Goal: Find contact information: Obtain details needed to contact an individual or organization

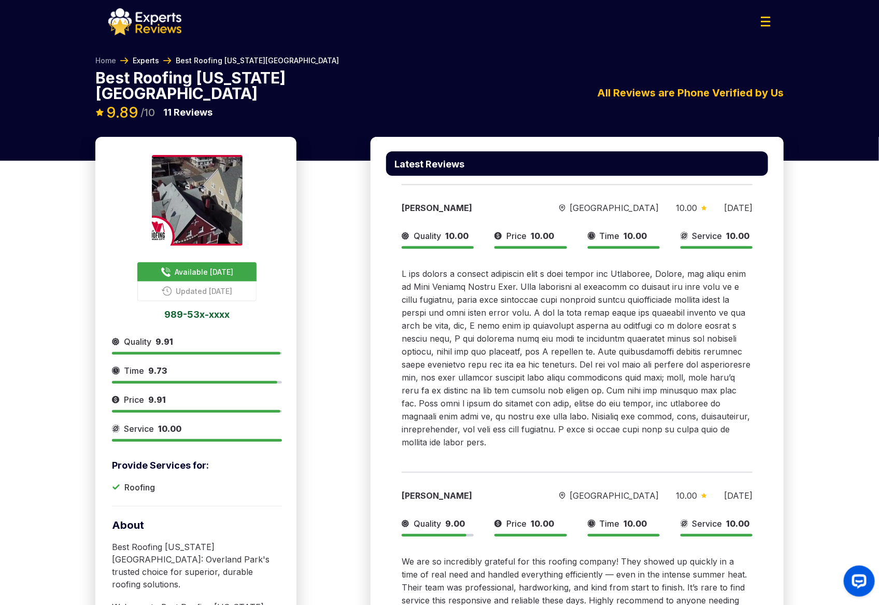
click at [155, 59] on link "Experts" at bounding box center [146, 60] width 26 height 10
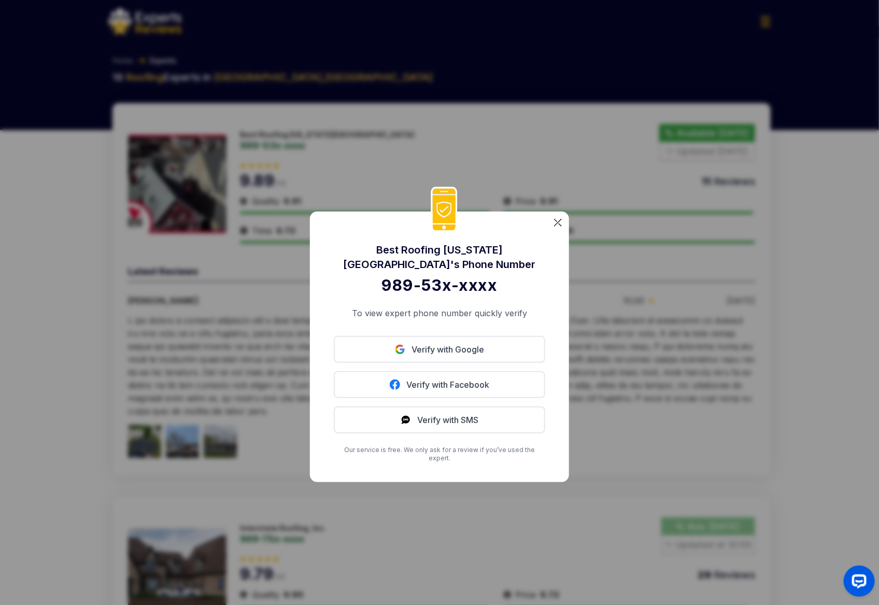
click at [521, 179] on div "Best Roofing Kansas City 's Phone Number 989-53x-xxxx To view expert phone numb…" at bounding box center [439, 302] width 879 height 605
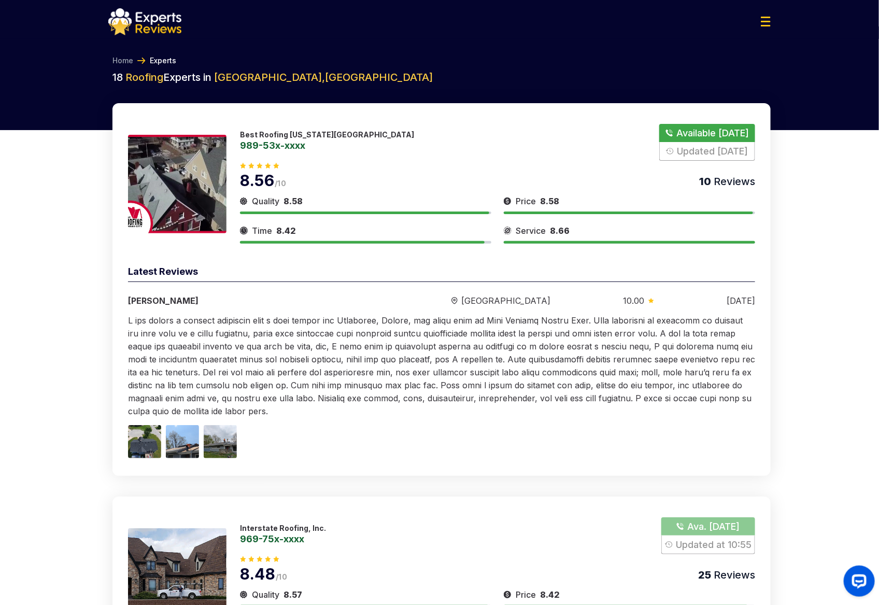
click at [260, 132] on p "Best Roofing [US_STATE][GEOGRAPHIC_DATA]" at bounding box center [327, 134] width 174 height 9
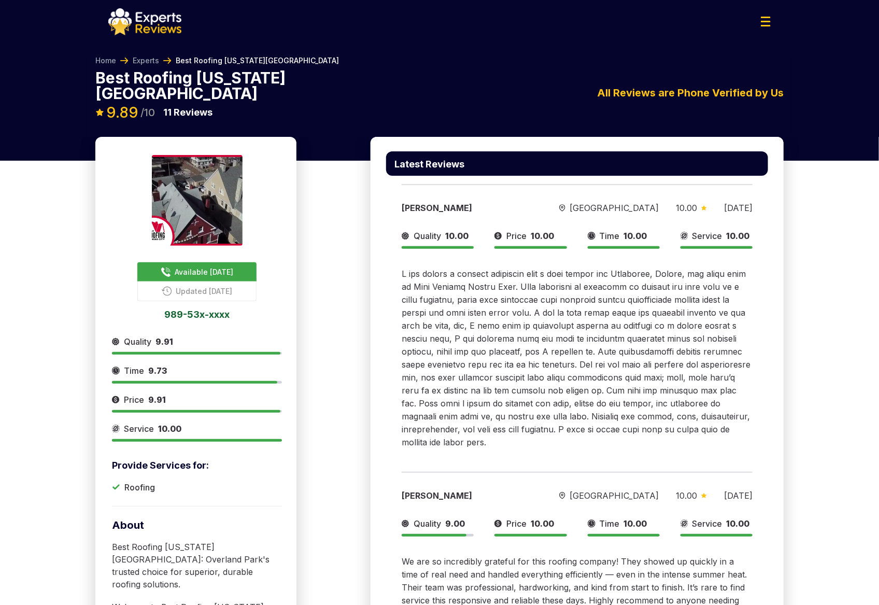
click at [212, 266] on span "Available [DATE]" at bounding box center [204, 271] width 59 height 11
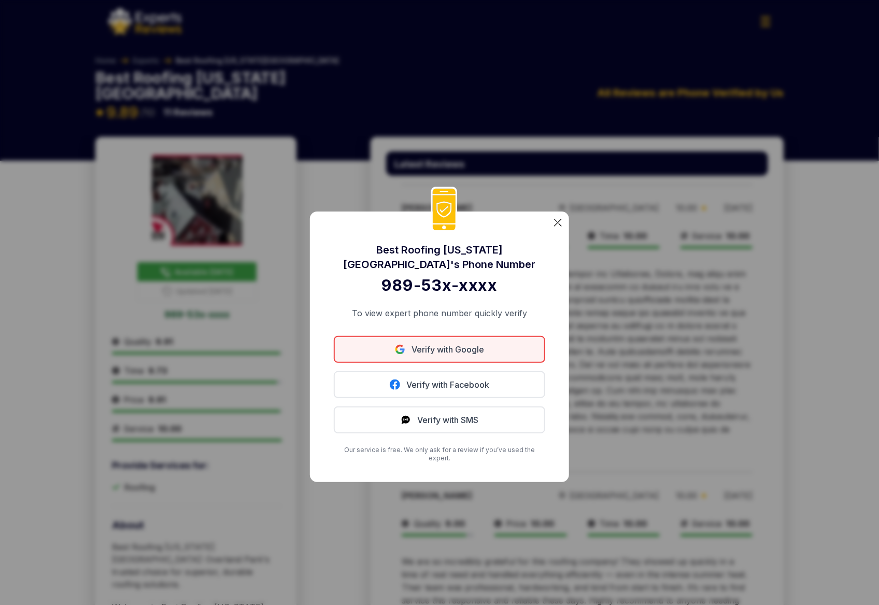
click at [444, 355] on link "Verify with Google" at bounding box center [439, 349] width 211 height 27
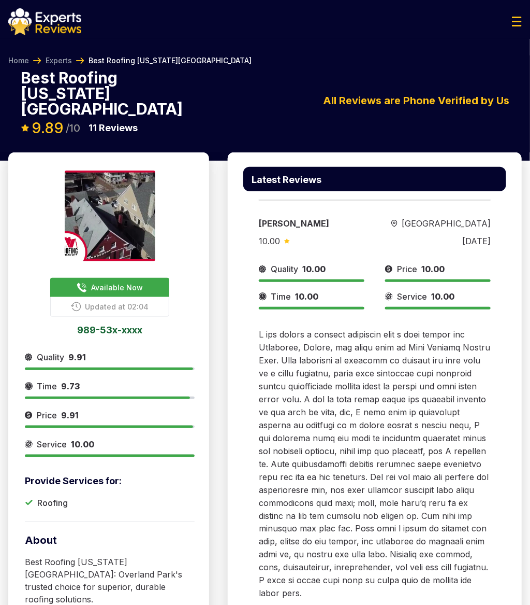
click at [235, 93] on div "All Reviews are Phone Verified by Us Latest Reviews" at bounding box center [368, 101] width 308 height 16
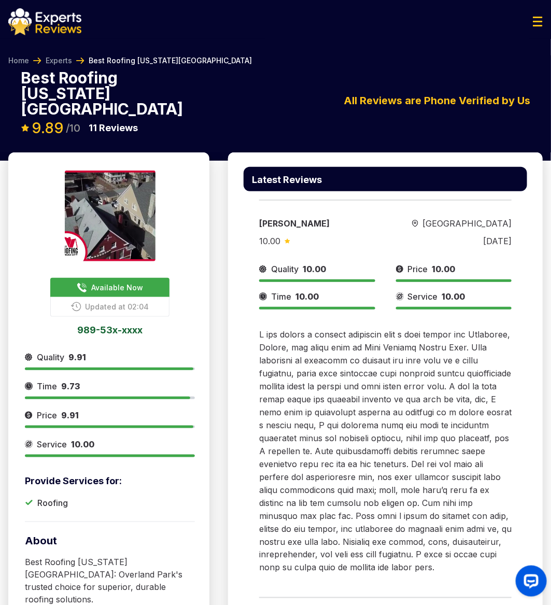
click at [263, 93] on div "All Reviews are Phone Verified by Us Latest Reviews" at bounding box center [382, 101] width 321 height 16
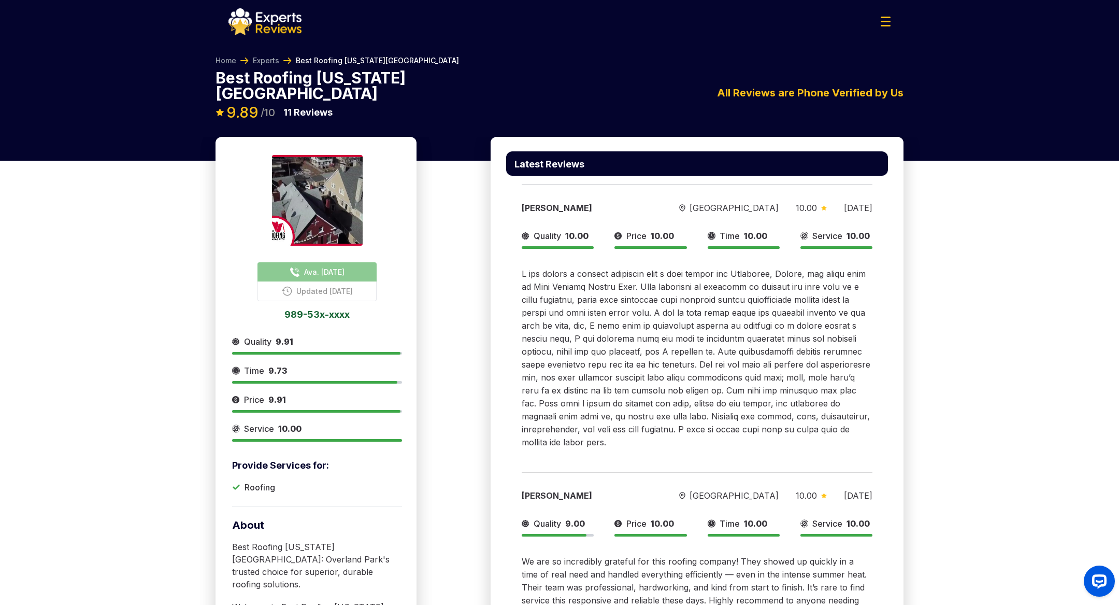
click at [340, 266] on span "Ava. [DATE]" at bounding box center [324, 271] width 40 height 11
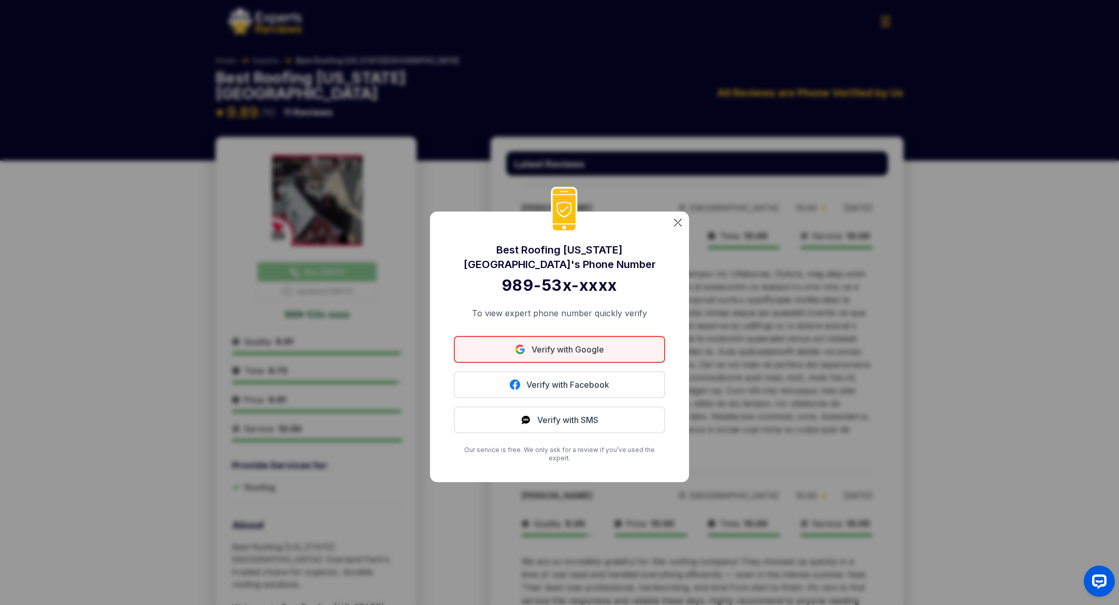
click at [581, 350] on link "Verify with Google" at bounding box center [559, 349] width 211 height 27
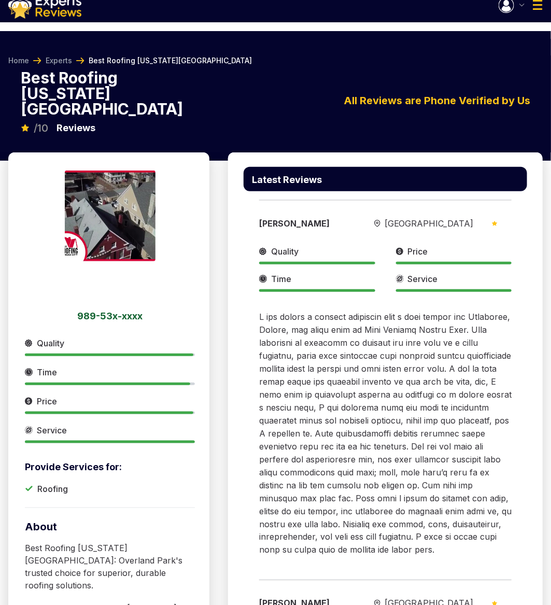
click at [522, 4] on img "button" at bounding box center [521, 5] width 5 height 3
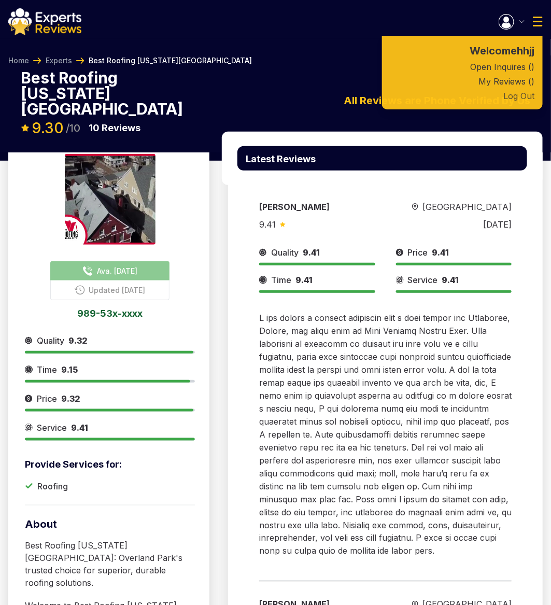
click at [521, 96] on button "Log Out" at bounding box center [462, 96] width 161 height 15
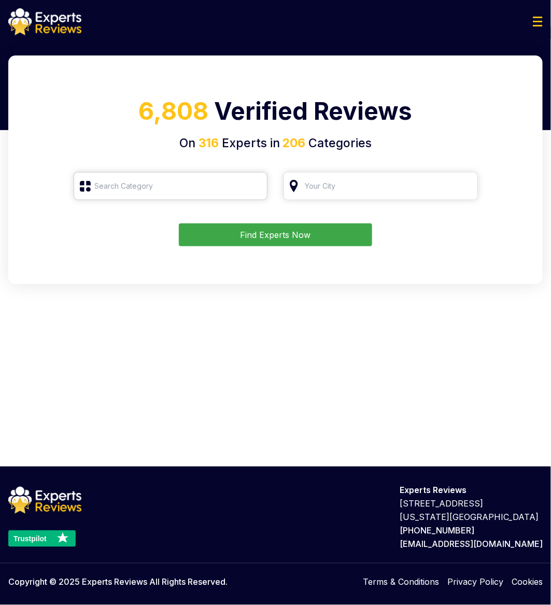
click at [192, 185] on input "search" at bounding box center [171, 186] width 194 height 28
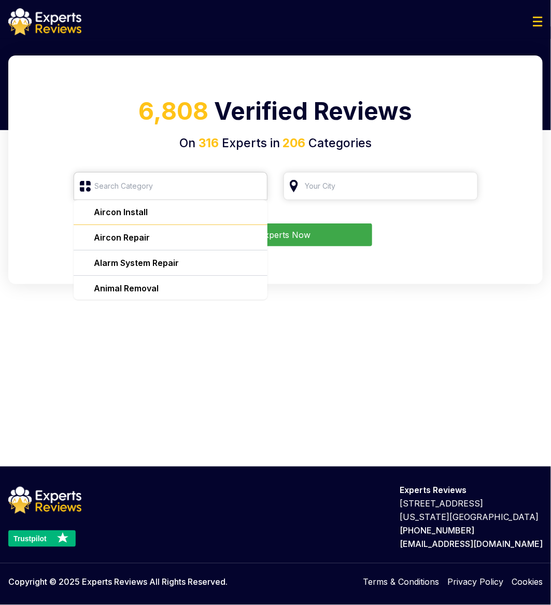
scroll to position [30, 0]
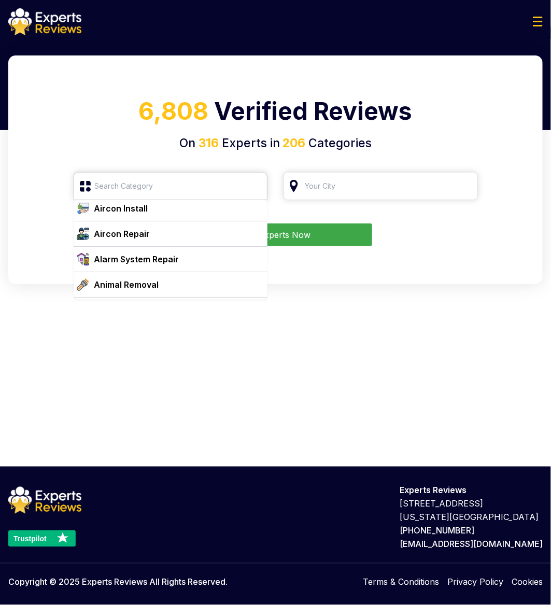
click at [159, 187] on input "search" at bounding box center [171, 186] width 194 height 28
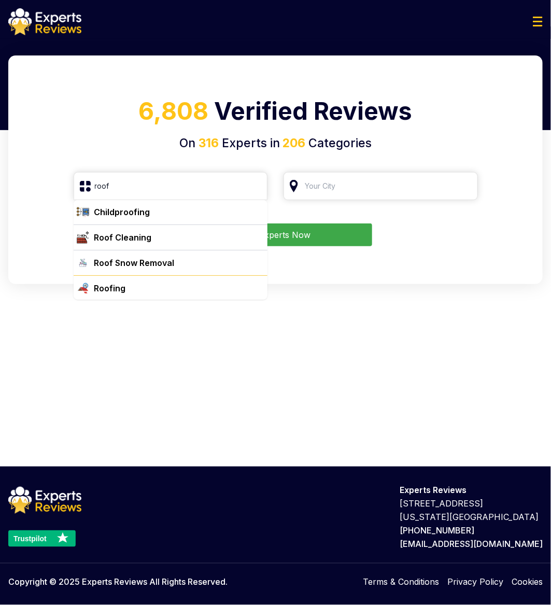
click at [131, 293] on div "Roofing" at bounding box center [177, 288] width 174 height 12
type input "Roofing"
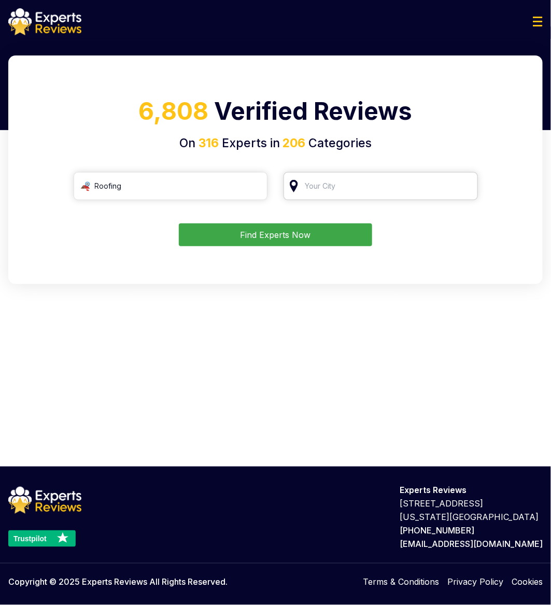
click at [336, 183] on input "search" at bounding box center [380, 186] width 194 height 28
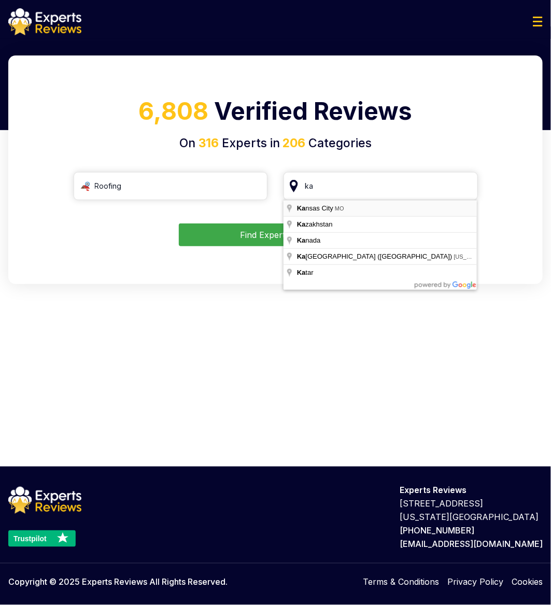
type input "[US_STATE][GEOGRAPHIC_DATA], [GEOGRAPHIC_DATA]"
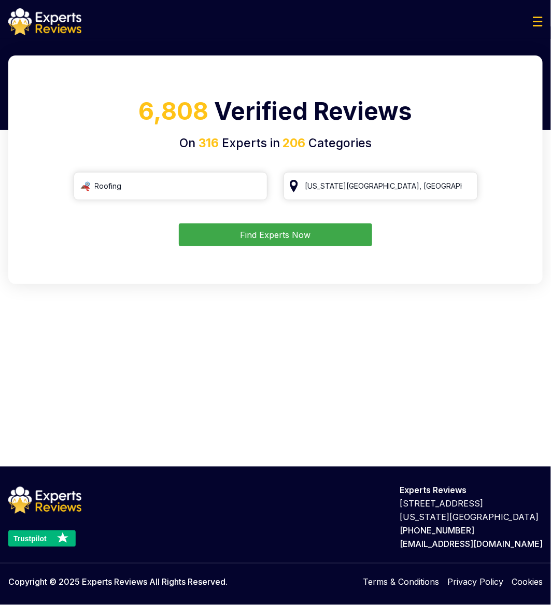
click at [305, 235] on button "Find Experts Now" at bounding box center [275, 234] width 193 height 23
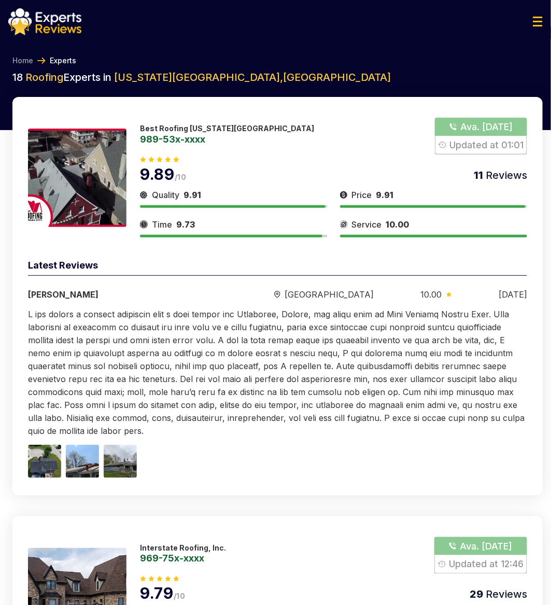
click at [466, 122] on button "Show Number" at bounding box center [481, 136] width 92 height 37
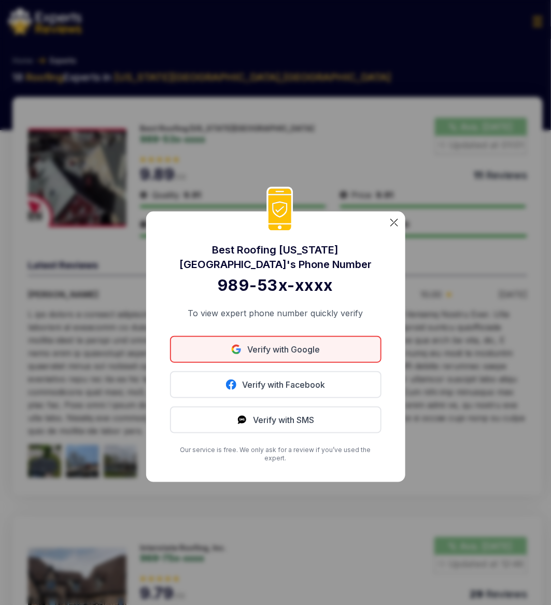
click at [268, 353] on link "Verify with Google" at bounding box center [275, 349] width 211 height 27
